Goal: Transaction & Acquisition: Purchase product/service

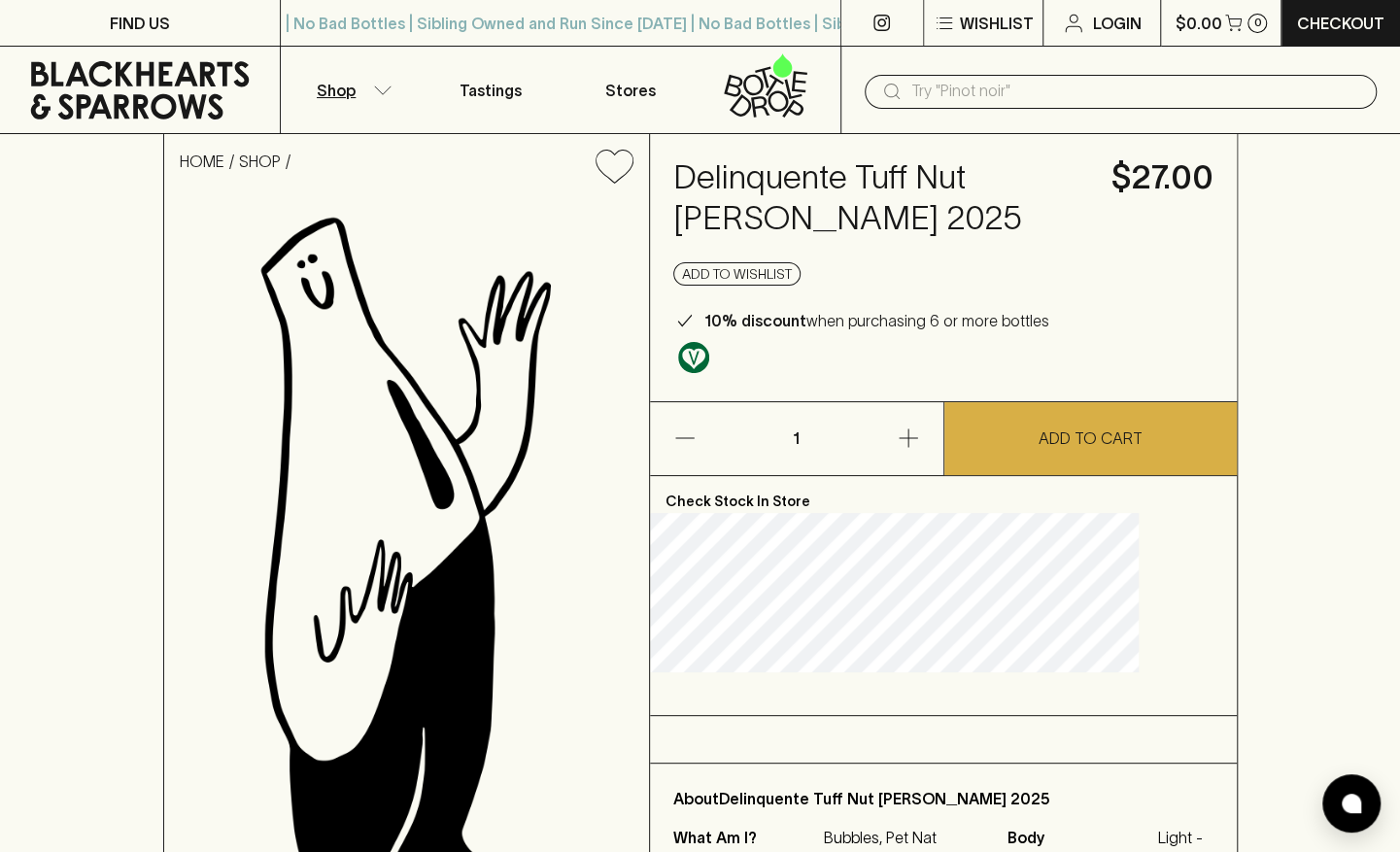
click at [335, 92] on p "Shop" at bounding box center [335, 90] width 39 height 23
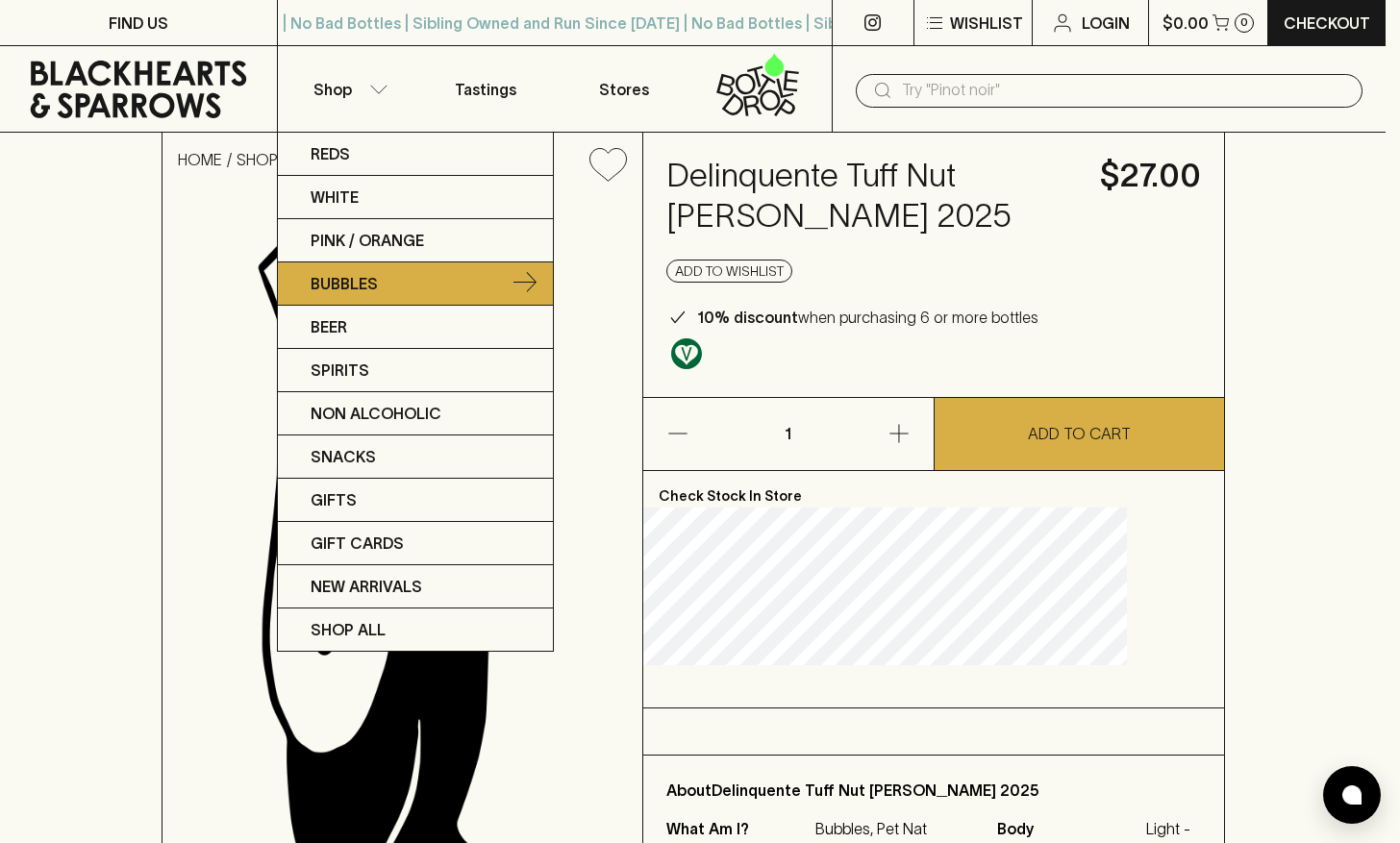
click at [353, 285] on p "Bubbles" at bounding box center [344, 283] width 67 height 23
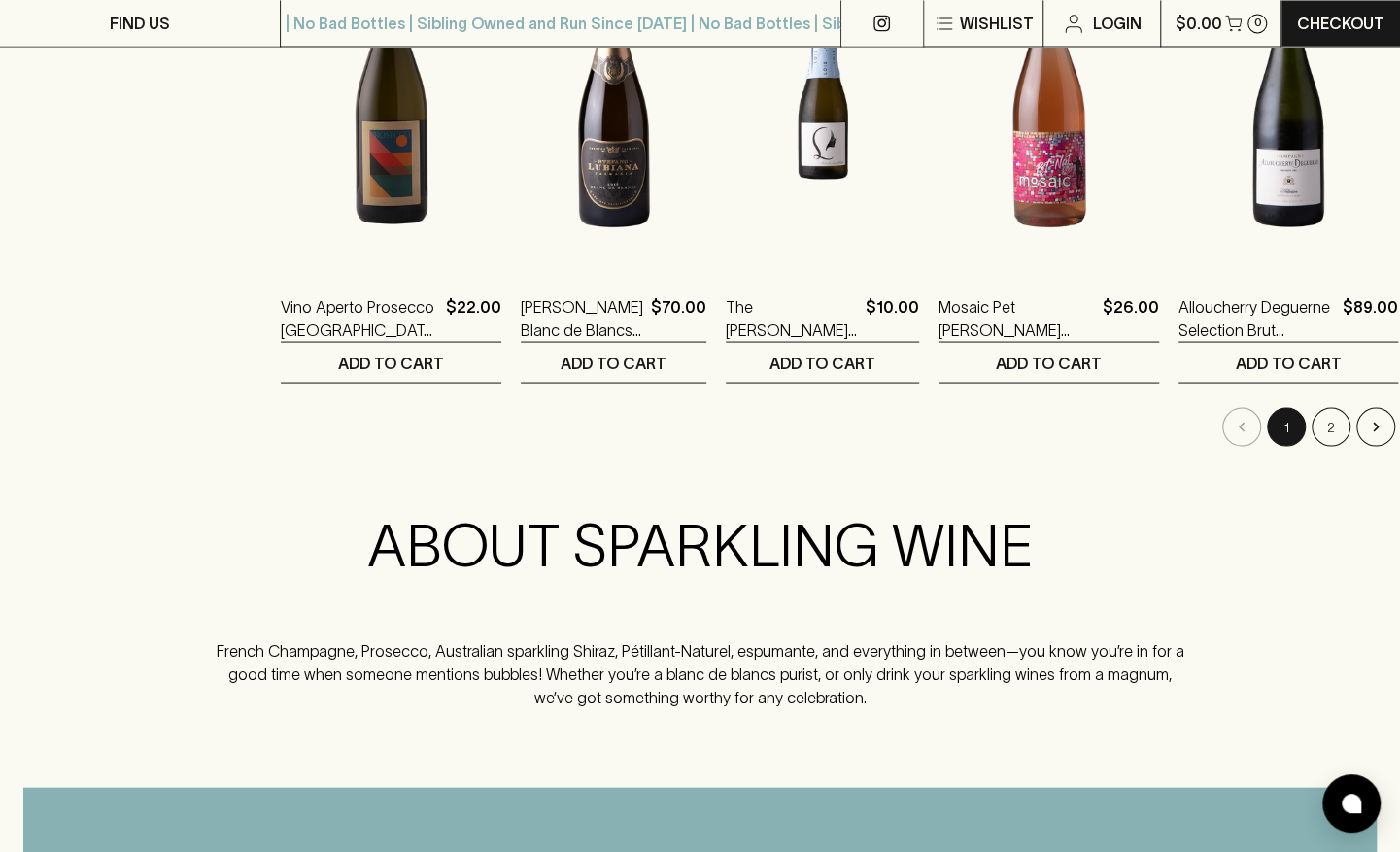
scroll to position [2118, 0]
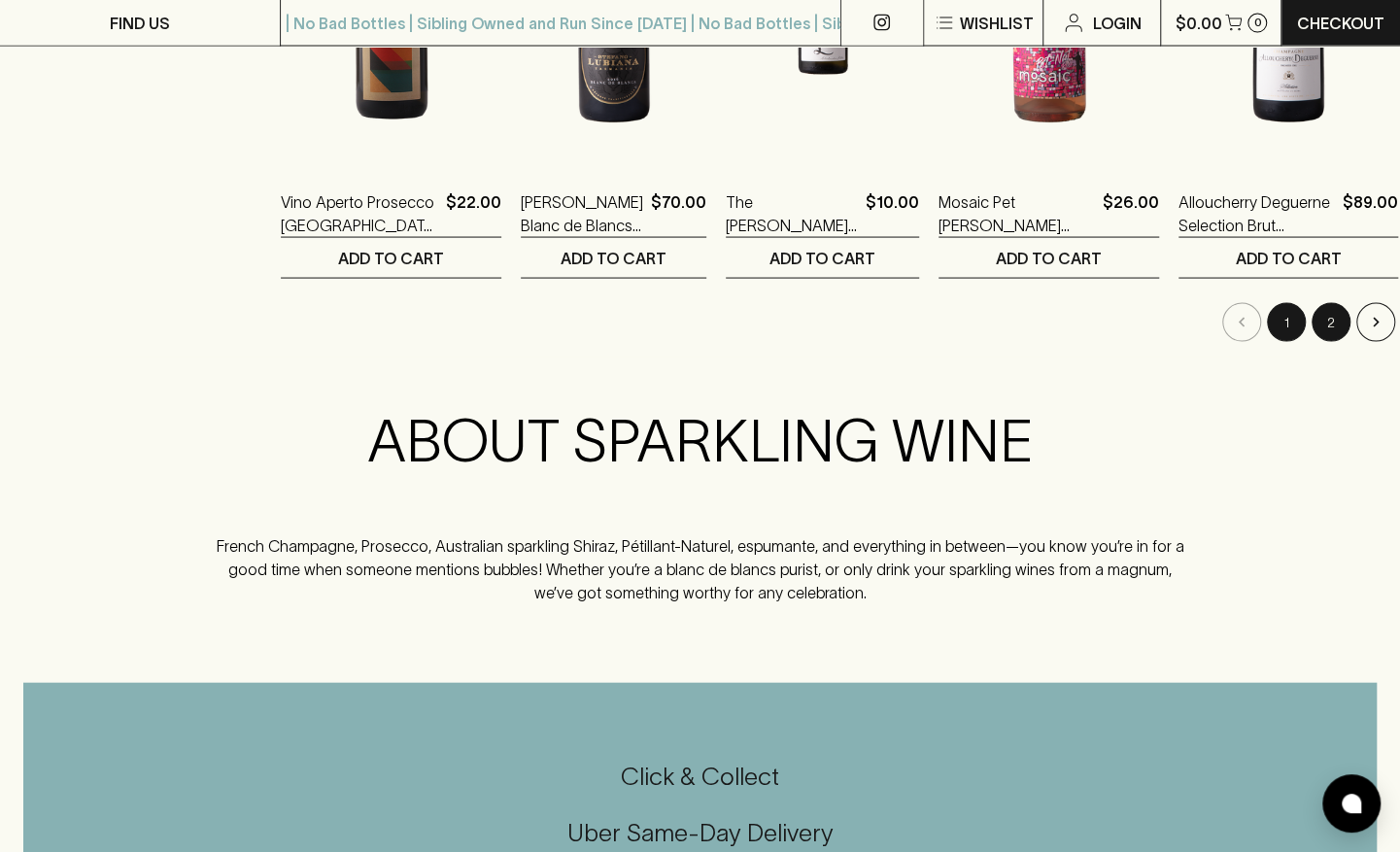
click at [1315, 324] on button "2" at bounding box center [1330, 322] width 39 height 39
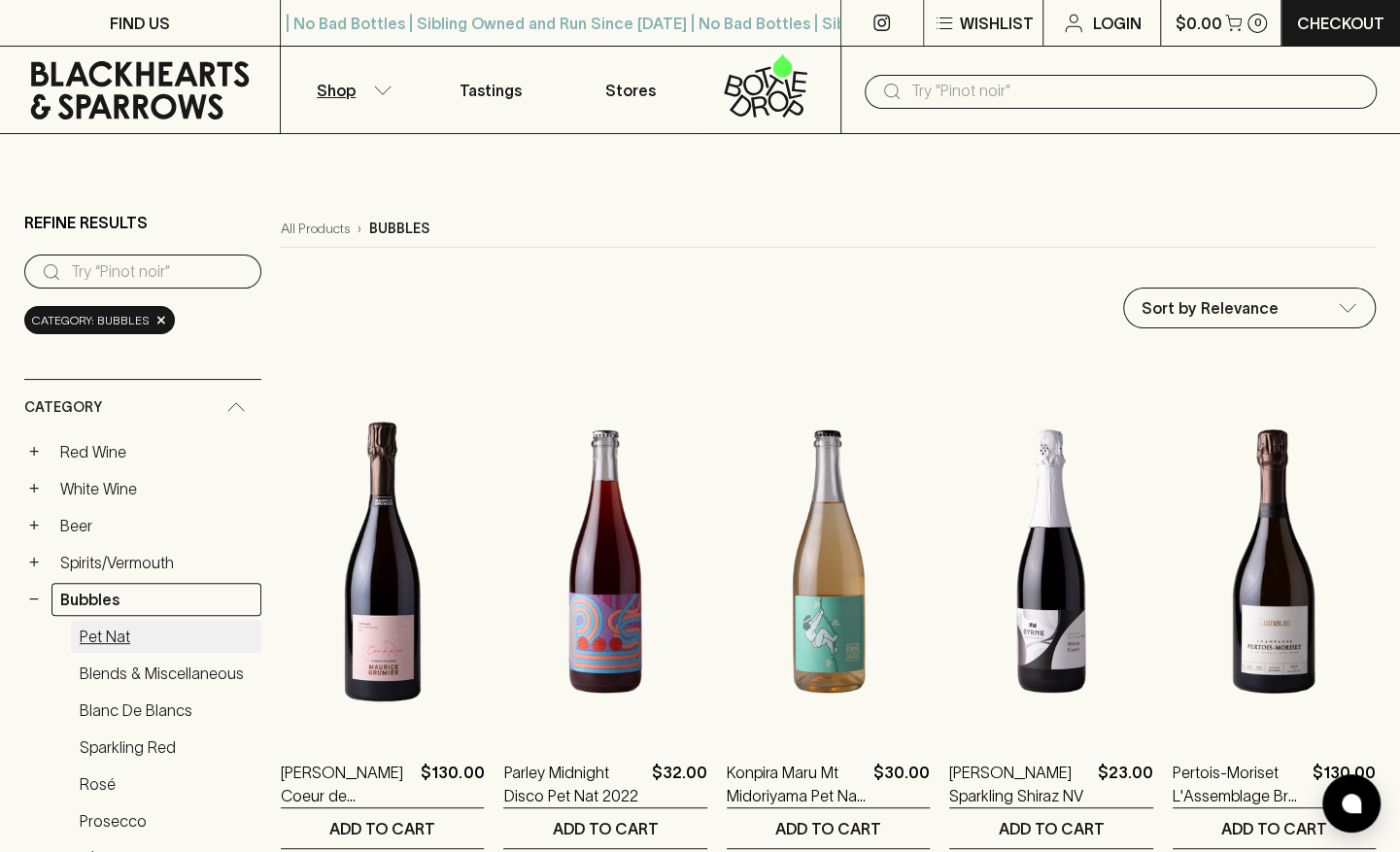
click at [108, 627] on link "Pet Nat" at bounding box center [165, 636] width 190 height 33
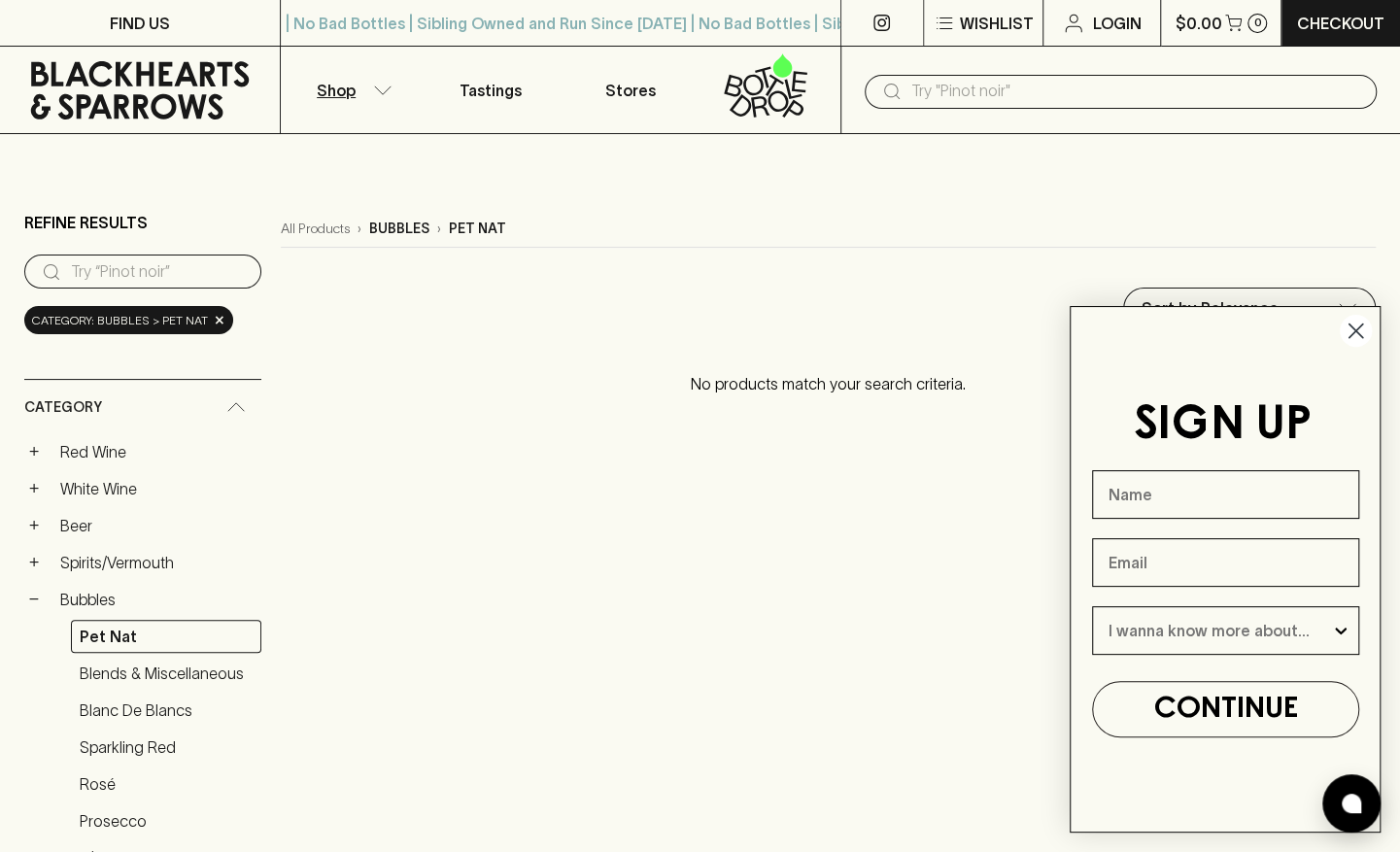
click at [1361, 327] on circle "Close dialog" at bounding box center [1355, 330] width 32 height 32
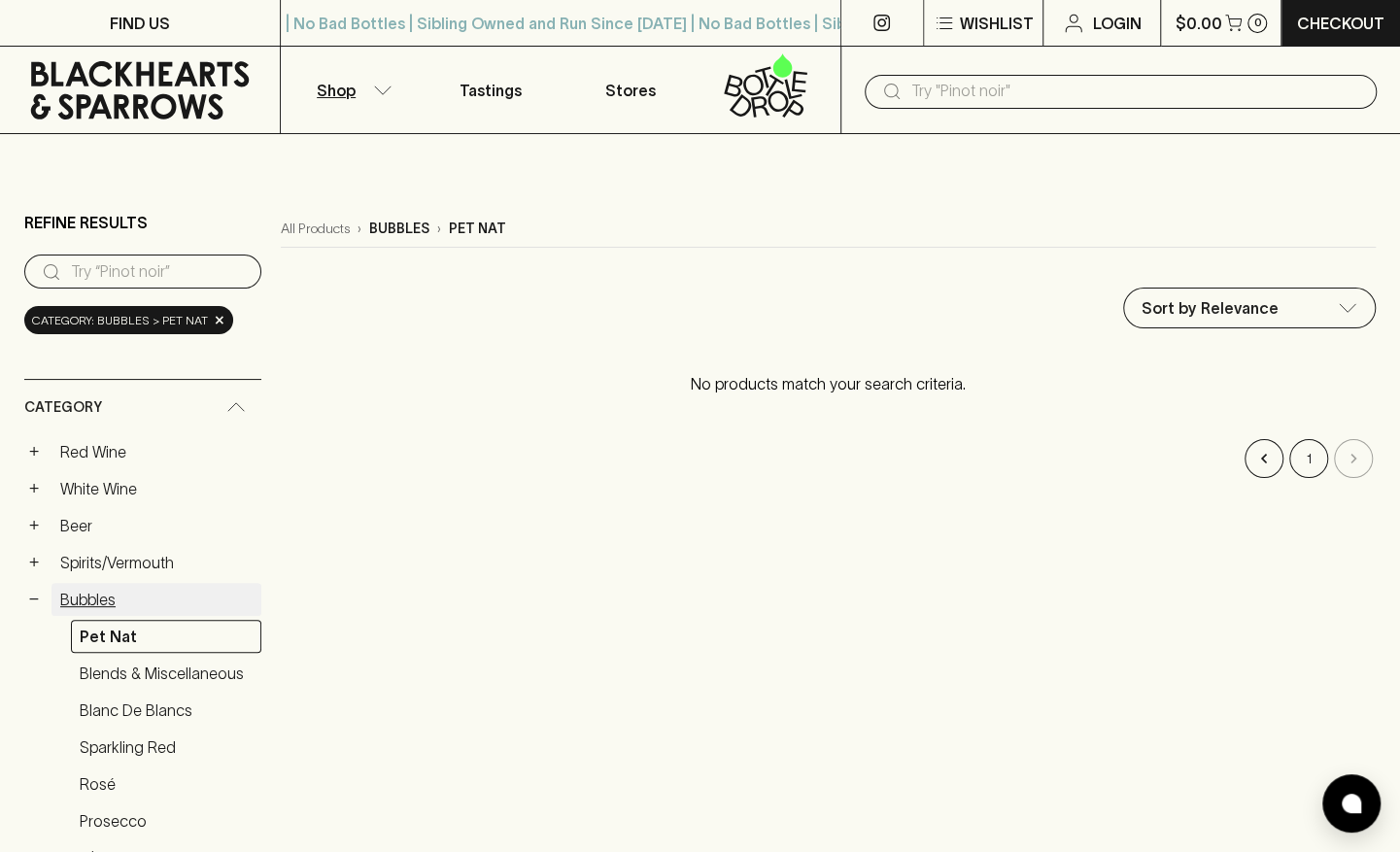
click at [78, 604] on link "Bubbles" at bounding box center [156, 599] width 210 height 33
